Goal: Task Accomplishment & Management: Manage account settings

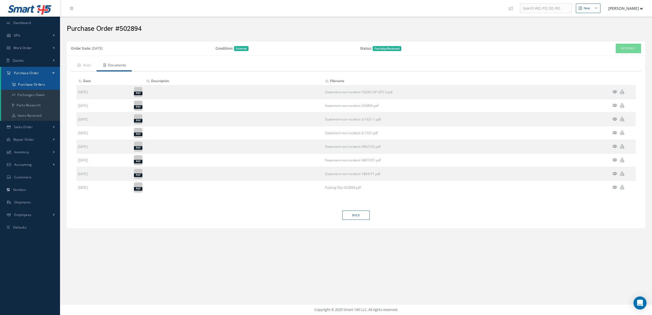
click at [14, 83] on icon at bounding box center [14, 84] width 4 height 3
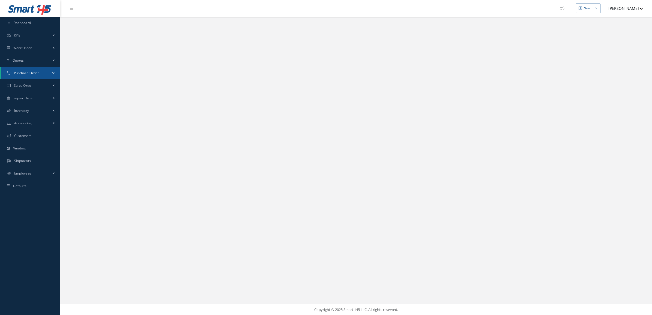
select select "25"
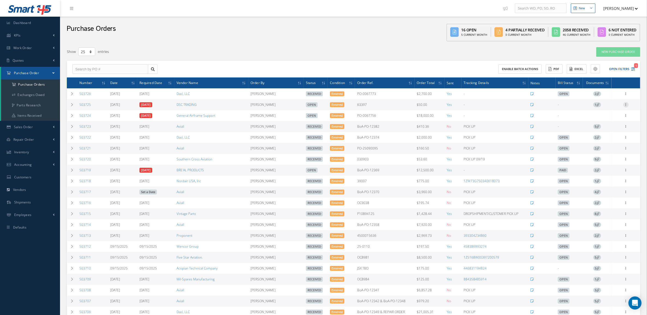
click at [625, 106] on icon at bounding box center [625, 104] width 5 height 4
click at [605, 120] on link "Edit" at bounding box center [600, 122] width 43 height 7
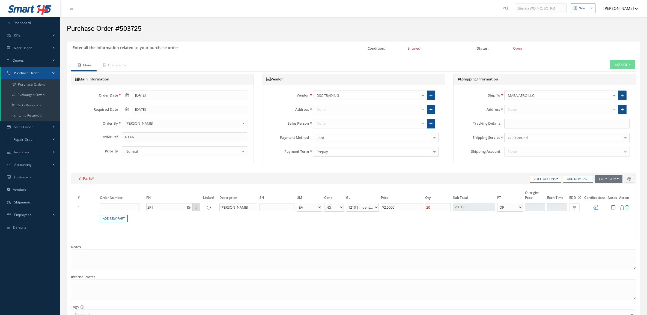
select select "7"
select select "1"
click at [532, 123] on input "text" at bounding box center [566, 124] width 125 height 10
paste input "1ZJ466C30340318420"
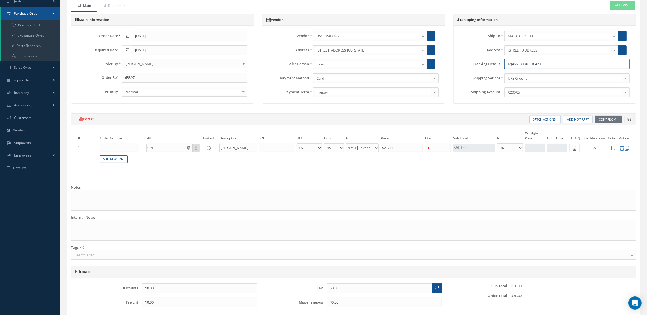
scroll to position [104, 0]
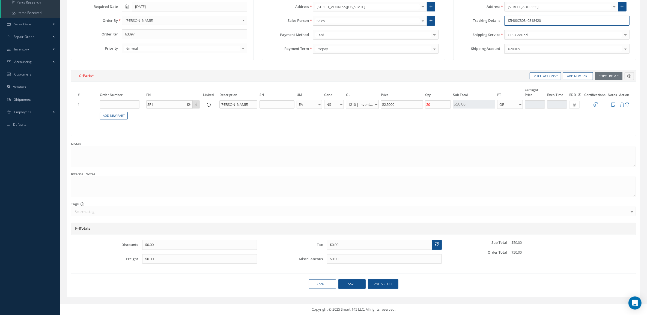
type input "1ZJ466C30340318420"
click at [375, 283] on button "Save & close" at bounding box center [383, 284] width 31 height 10
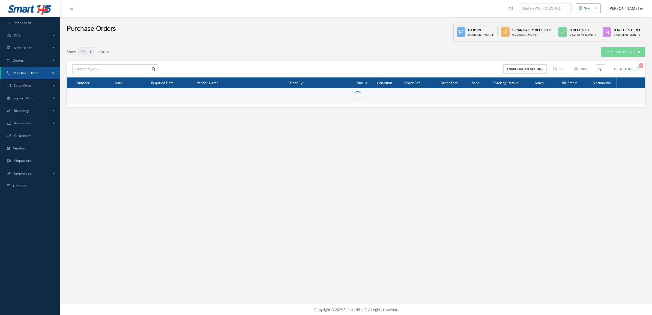
select select "25"
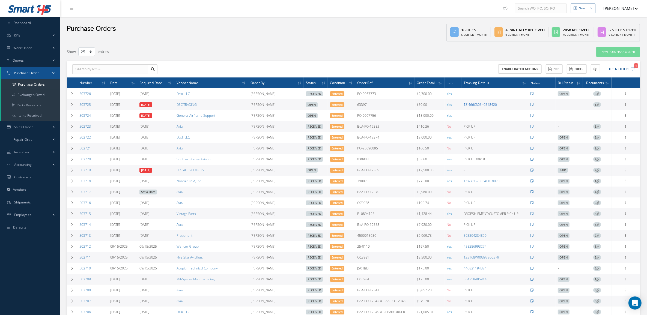
click at [490, 104] on link "1ZJ466C30340318420" at bounding box center [479, 104] width 33 height 5
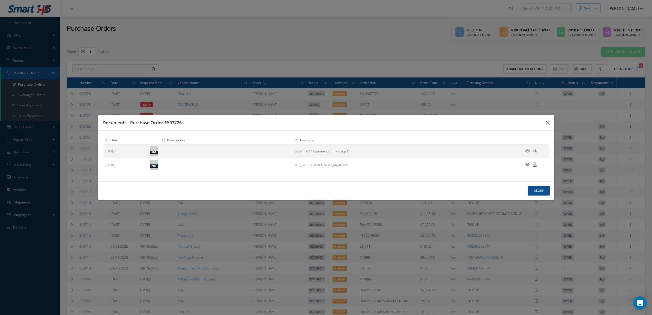
select select "25"
click at [540, 189] on button "Close" at bounding box center [539, 191] width 22 height 10
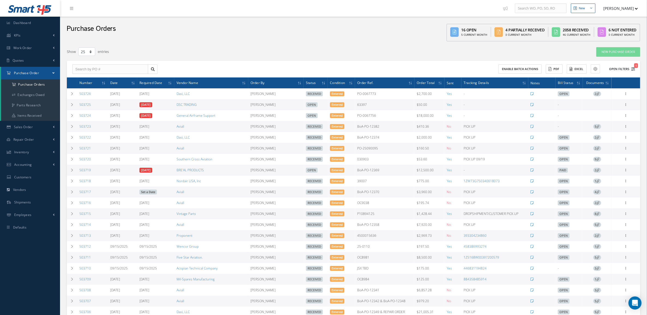
click at [627, 67] on button "Open Filters 1" at bounding box center [619, 69] width 31 height 9
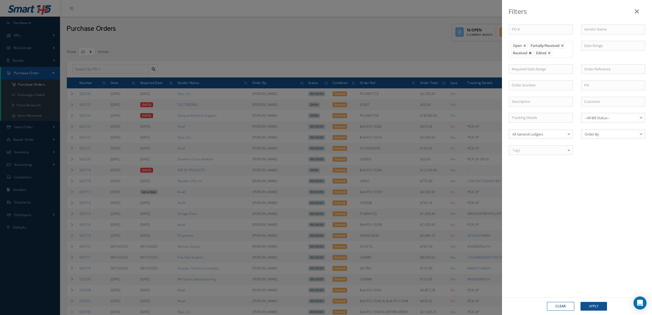
click at [529, 53] on link at bounding box center [530, 53] width 3 height 3
click at [596, 310] on button "Apply" at bounding box center [593, 306] width 26 height 9
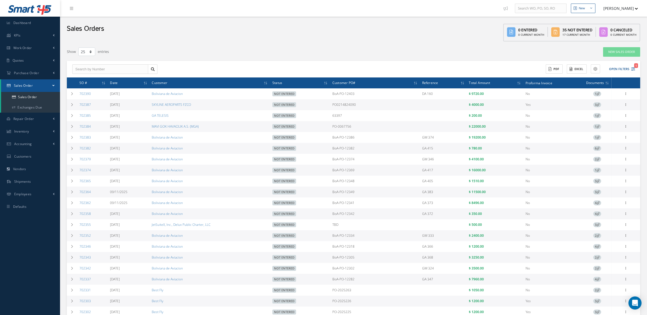
select select "25"
click at [625, 69] on button "Open Filters 1" at bounding box center [619, 69] width 31 height 9
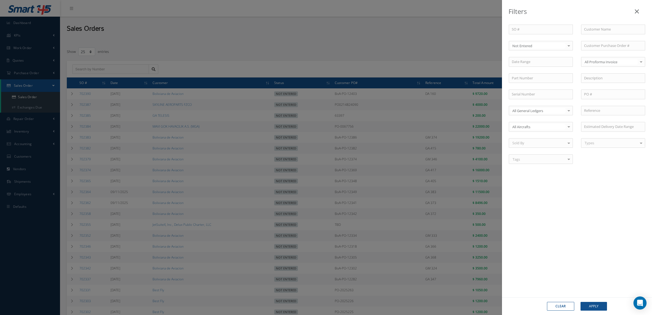
click at [588, 301] on div "Clear Apply" at bounding box center [577, 306] width 150 height 18
click at [588, 306] on button "Apply" at bounding box center [593, 306] width 26 height 9
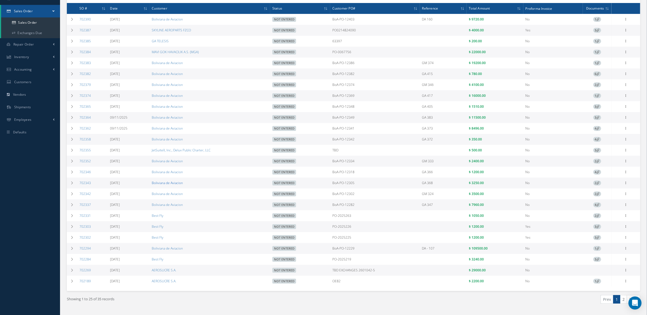
scroll to position [93, 0]
